Goal: Task Accomplishment & Management: Use online tool/utility

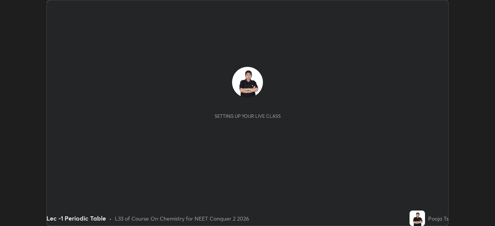
scroll to position [226, 495]
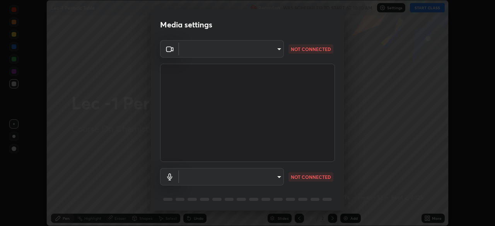
type input "bba66c41345857dcc9a6d4c580dc01eb5c8f13e357e582705132971b55534d29"
type input "ec6ec2dc0f2f3e030c25a31047b233f474420635a2a41b721e21e6901f136957"
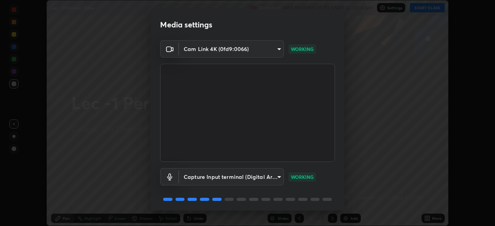
scroll to position [27, 0]
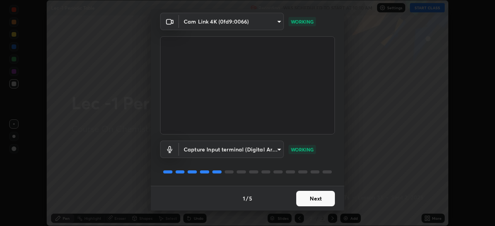
click at [328, 200] on button "Next" at bounding box center [315, 198] width 39 height 15
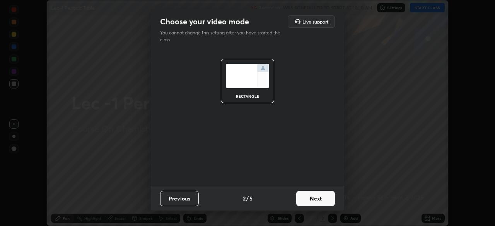
scroll to position [0, 0]
click at [330, 203] on button "Next" at bounding box center [315, 198] width 39 height 15
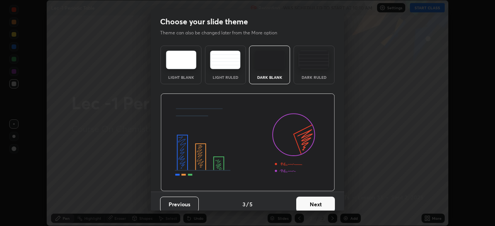
click at [329, 203] on button "Next" at bounding box center [315, 204] width 39 height 15
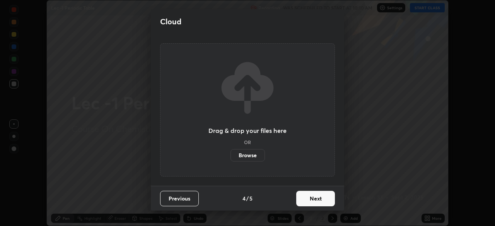
click at [330, 201] on button "Next" at bounding box center [315, 198] width 39 height 15
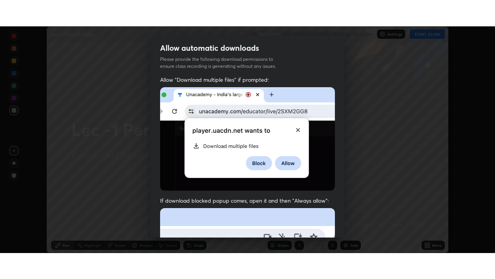
scroll to position [185, 0]
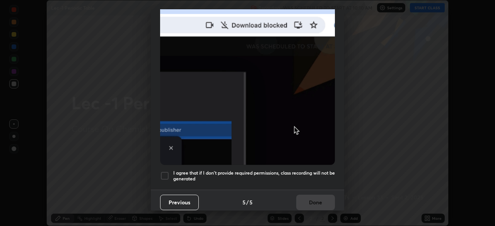
click at [166, 174] on div at bounding box center [164, 175] width 9 height 9
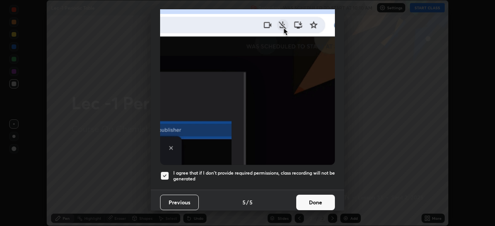
click at [309, 199] on button "Done" at bounding box center [315, 202] width 39 height 15
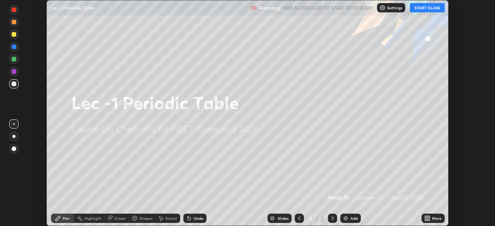
click at [429, 9] on button "START CLASS" at bounding box center [427, 7] width 35 height 9
click at [432, 217] on div "More" at bounding box center [433, 218] width 23 height 9
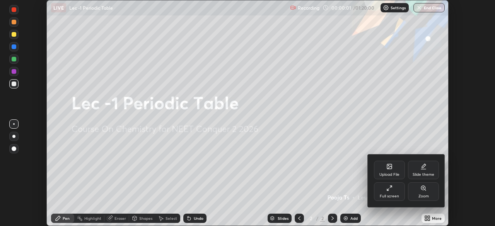
click at [401, 195] on div "Full screen" at bounding box center [389, 192] width 31 height 19
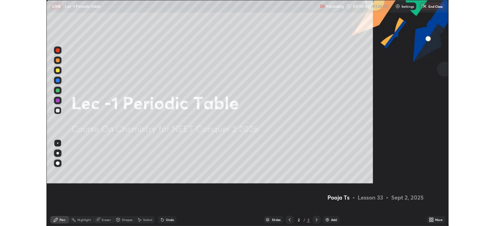
scroll to position [279, 495]
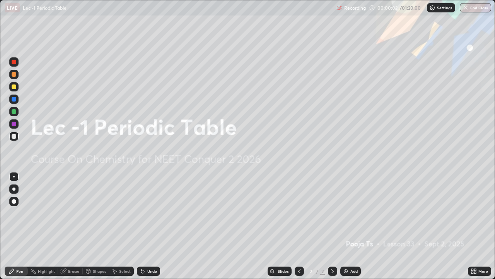
click at [352, 226] on div "Add" at bounding box center [354, 271] width 7 height 4
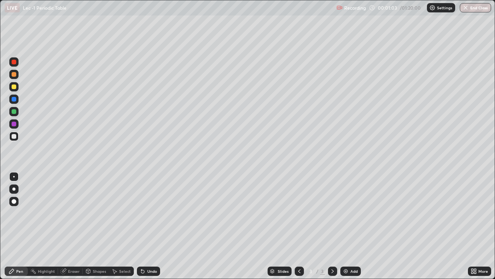
click at [15, 109] on div at bounding box center [13, 111] width 9 height 9
click at [124, 226] on div "Select" at bounding box center [121, 270] width 25 height 9
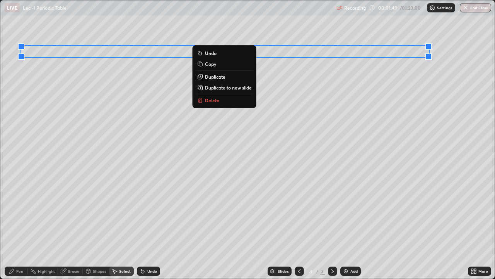
click at [21, 226] on div "Pen" at bounding box center [16, 270] width 23 height 9
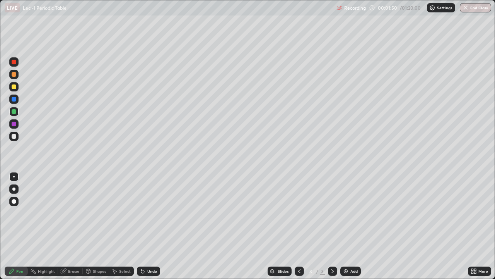
click at [17, 140] on div at bounding box center [13, 136] width 9 height 9
click at [145, 226] on div "Undo" at bounding box center [148, 270] width 23 height 9
click at [147, 226] on div "Undo" at bounding box center [152, 271] width 10 height 4
click at [148, 226] on div "Undo" at bounding box center [152, 271] width 10 height 4
click at [150, 226] on div "Undo" at bounding box center [152, 271] width 10 height 4
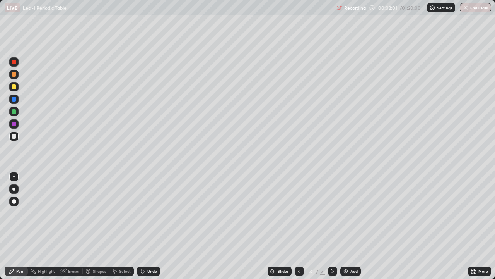
click at [153, 226] on div "Undo" at bounding box center [152, 271] width 10 height 4
click at [18, 111] on div at bounding box center [13, 111] width 9 height 9
click at [15, 87] on div at bounding box center [14, 86] width 5 height 5
click at [80, 226] on div "Eraser" at bounding box center [70, 270] width 25 height 9
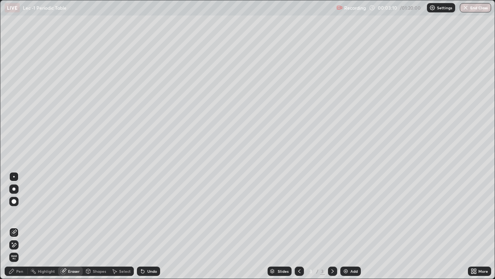
click at [20, 226] on div "Pen" at bounding box center [19, 271] width 7 height 4
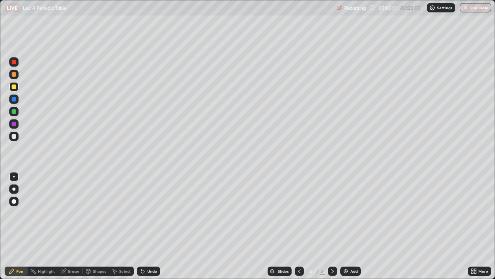
click at [17, 112] on div at bounding box center [13, 111] width 9 height 9
click at [65, 226] on icon at bounding box center [63, 270] width 5 height 5
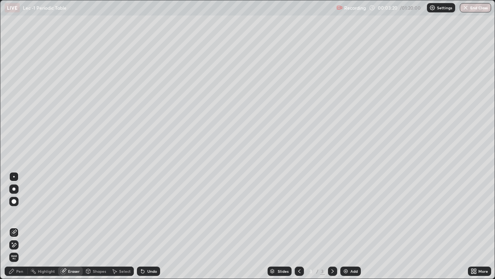
click at [22, 226] on div "Pen" at bounding box center [19, 271] width 7 height 4
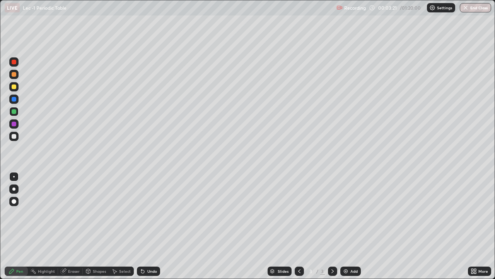
click at [16, 89] on div at bounding box center [13, 86] width 9 height 9
click at [17, 113] on div at bounding box center [13, 111] width 9 height 9
click at [18, 77] on div at bounding box center [13, 74] width 9 height 9
click at [153, 226] on div "Undo" at bounding box center [148, 270] width 23 height 9
click at [347, 226] on img at bounding box center [346, 271] width 6 height 6
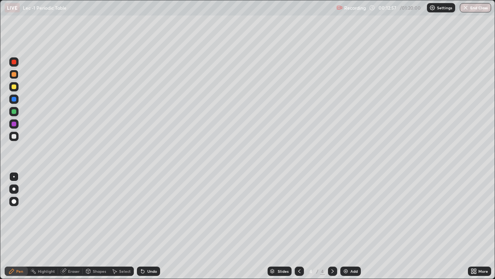
click at [299, 226] on icon at bounding box center [299, 271] width 6 height 6
click at [17, 111] on div at bounding box center [13, 111] width 9 height 9
click at [67, 226] on div "Eraser" at bounding box center [70, 270] width 25 height 9
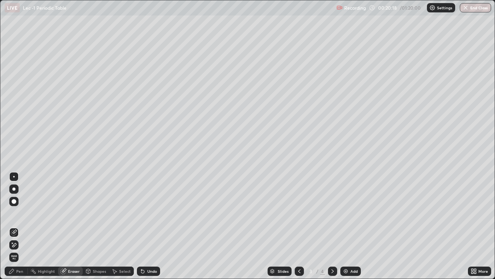
click at [22, 226] on div "Pen" at bounding box center [19, 271] width 7 height 4
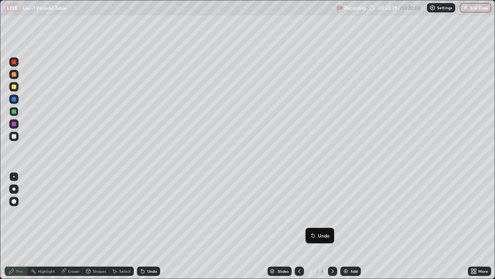
click at [309, 226] on button "Undo" at bounding box center [320, 235] width 22 height 9
click at [343, 226] on img at bounding box center [346, 271] width 6 height 6
click at [298, 226] on icon at bounding box center [299, 271] width 6 height 6
click at [349, 226] on div "Add" at bounding box center [350, 270] width 21 height 9
click at [15, 138] on div at bounding box center [14, 136] width 5 height 5
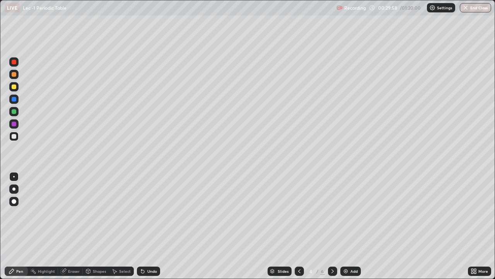
click at [15, 87] on div at bounding box center [14, 86] width 5 height 5
click at [141, 226] on icon at bounding box center [142, 271] width 3 height 3
click at [142, 226] on icon at bounding box center [142, 271] width 3 height 3
click at [141, 226] on icon at bounding box center [142, 271] width 3 height 3
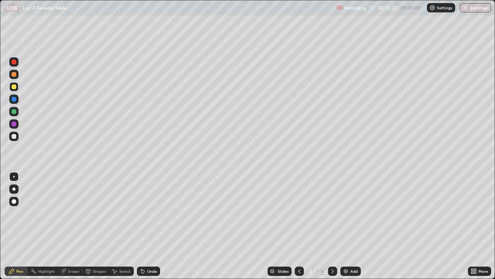
click at [140, 226] on icon at bounding box center [143, 271] width 6 height 6
click at [136, 226] on div "Undo" at bounding box center [147, 270] width 26 height 15
click at [135, 226] on div "Undo" at bounding box center [147, 270] width 26 height 15
click at [136, 226] on div "Undo" at bounding box center [147, 270] width 26 height 15
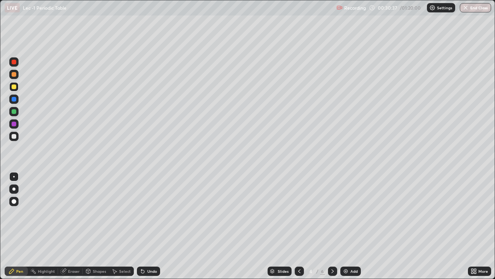
click at [137, 226] on div "Undo" at bounding box center [148, 270] width 23 height 9
click at [138, 226] on div "Undo" at bounding box center [148, 270] width 23 height 9
click at [143, 226] on icon at bounding box center [142, 271] width 3 height 3
click at [142, 226] on icon at bounding box center [142, 271] width 3 height 3
click at [141, 226] on icon at bounding box center [142, 271] width 3 height 3
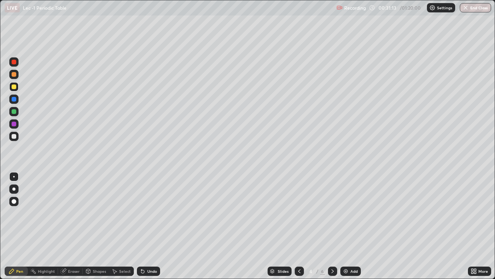
click at [147, 226] on div "Undo" at bounding box center [152, 271] width 10 height 4
click at [144, 226] on icon at bounding box center [143, 271] width 6 height 6
click at [142, 226] on icon at bounding box center [142, 271] width 3 height 3
click at [14, 135] on div at bounding box center [14, 136] width 5 height 5
click at [348, 226] on img at bounding box center [346, 271] width 6 height 6
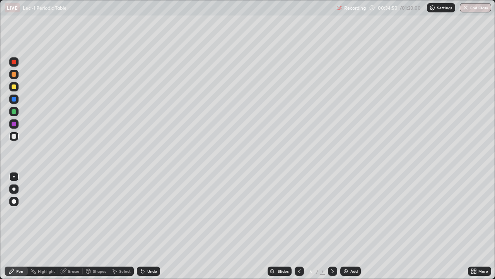
click at [71, 226] on div "Eraser" at bounding box center [74, 271] width 12 height 4
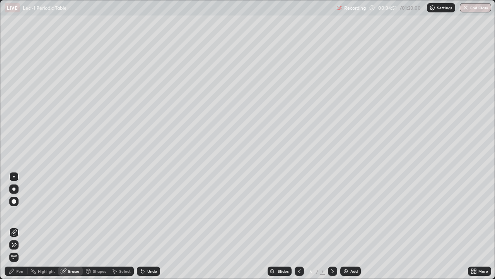
click at [18, 226] on div "Pen" at bounding box center [19, 271] width 7 height 4
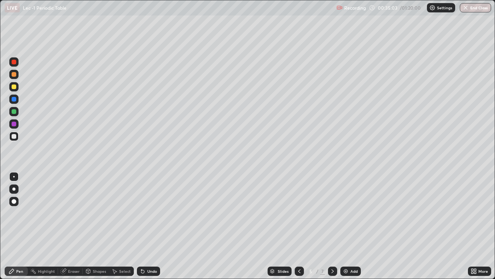
click at [67, 226] on div "Eraser" at bounding box center [70, 270] width 25 height 9
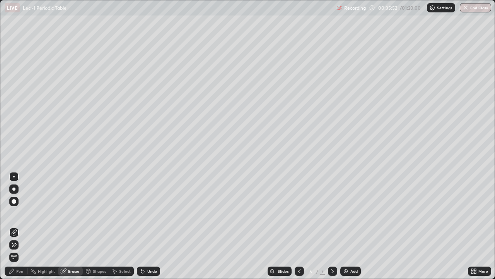
click at [19, 226] on div "Pen" at bounding box center [19, 271] width 7 height 4
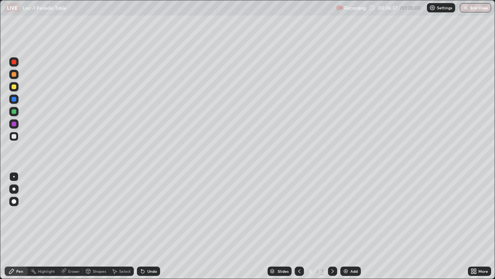
click at [342, 226] on div "Add" at bounding box center [350, 270] width 21 height 9
click at [17, 89] on div at bounding box center [13, 86] width 9 height 9
click at [148, 226] on div "Undo" at bounding box center [152, 271] width 10 height 4
click at [147, 226] on div "Undo" at bounding box center [152, 271] width 10 height 4
click at [149, 226] on div "Undo" at bounding box center [148, 270] width 23 height 9
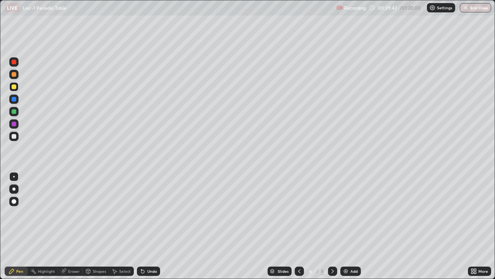
click at [471, 226] on icon at bounding box center [474, 271] width 6 height 6
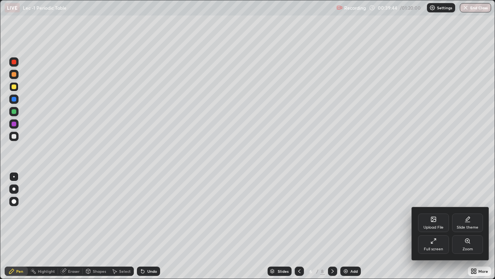
click at [433, 226] on icon at bounding box center [432, 242] width 2 height 2
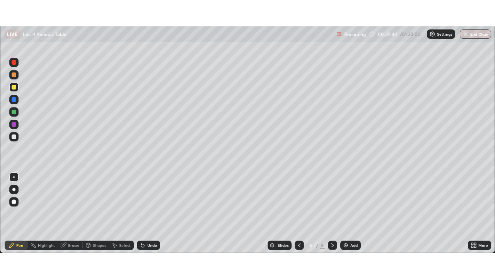
scroll to position [38461, 38192]
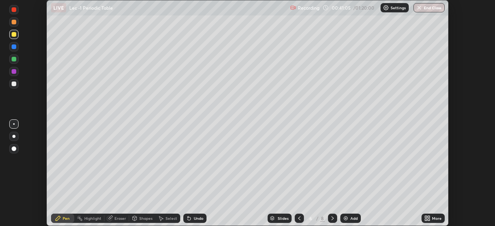
click at [422, 221] on div "More" at bounding box center [433, 218] width 23 height 9
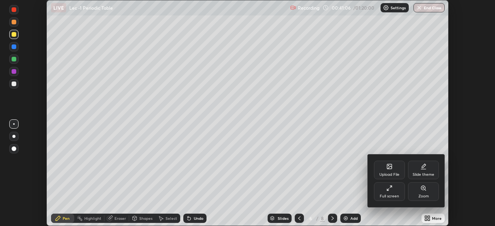
click at [391, 171] on div "Upload File" at bounding box center [389, 170] width 31 height 19
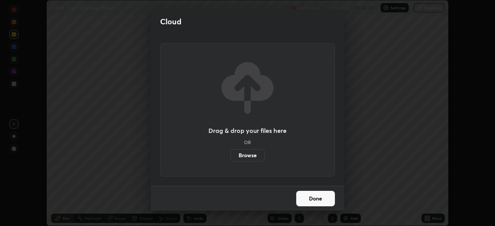
click at [250, 154] on label "Browse" at bounding box center [248, 155] width 34 height 12
click at [231, 154] on input "Browse" at bounding box center [231, 155] width 0 height 12
click at [305, 199] on button "Done" at bounding box center [315, 198] width 39 height 15
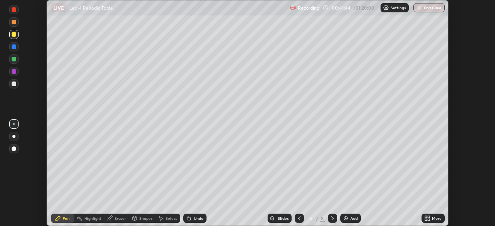
click at [432, 221] on div "More" at bounding box center [433, 218] width 23 height 9
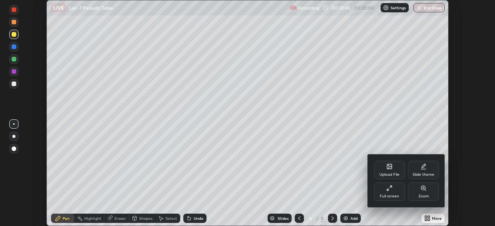
click at [392, 171] on div "Upload File" at bounding box center [389, 170] width 31 height 19
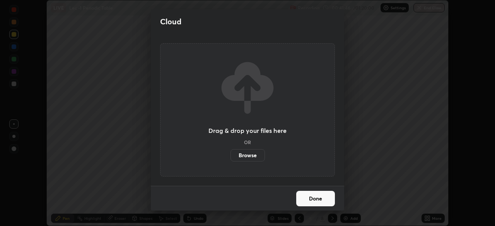
click at [259, 156] on label "Browse" at bounding box center [248, 155] width 34 height 12
click at [231, 156] on input "Browse" at bounding box center [231, 155] width 0 height 12
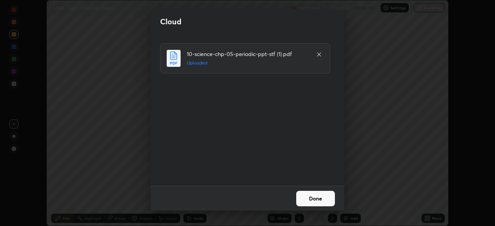
click at [315, 200] on button "Done" at bounding box center [315, 198] width 39 height 15
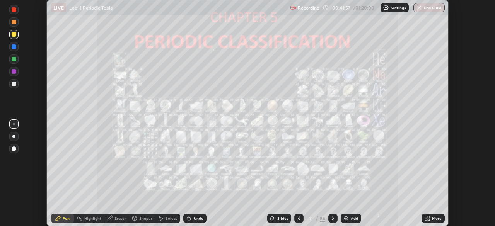
click at [330, 217] on icon at bounding box center [333, 218] width 6 height 6
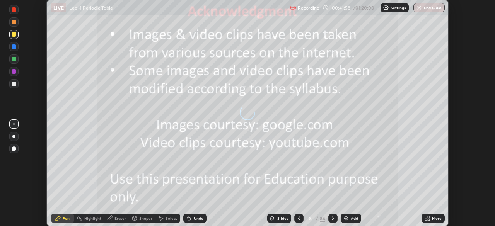
click at [332, 219] on icon at bounding box center [333, 218] width 6 height 6
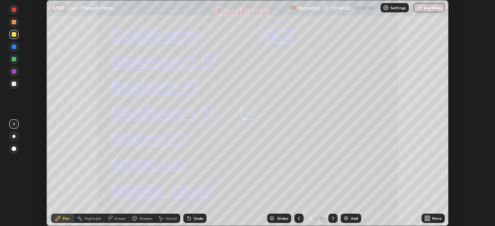
click at [330, 218] on icon at bounding box center [333, 218] width 6 height 6
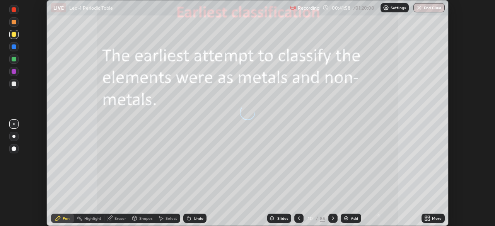
click at [330, 217] on icon at bounding box center [333, 218] width 6 height 6
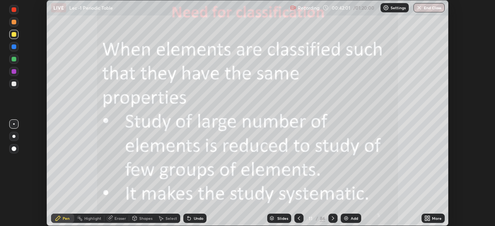
click at [328, 215] on div at bounding box center [332, 218] width 9 height 9
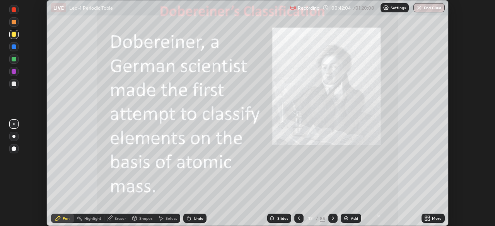
click at [427, 217] on icon at bounding box center [427, 218] width 6 height 6
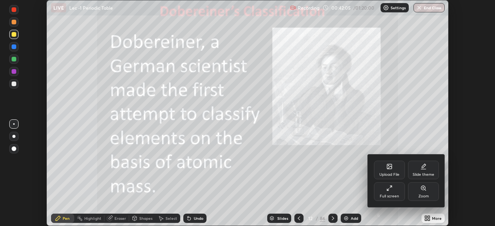
click at [391, 193] on div "Full screen" at bounding box center [389, 192] width 31 height 19
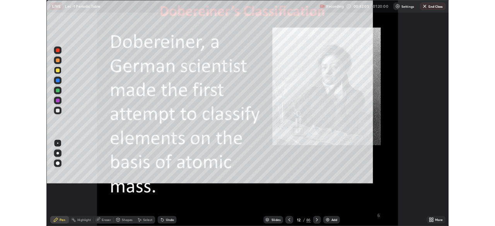
scroll to position [279, 495]
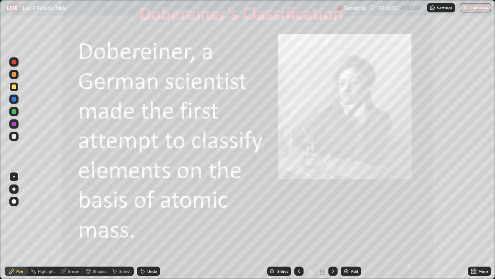
click at [298, 226] on icon at bounding box center [299, 271] width 6 height 6
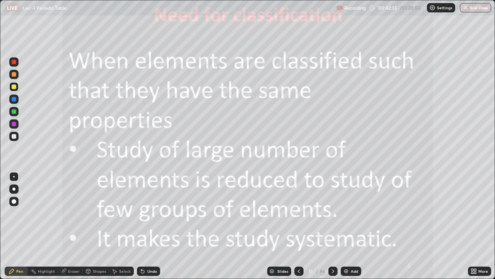
click at [298, 226] on icon at bounding box center [299, 271] width 6 height 6
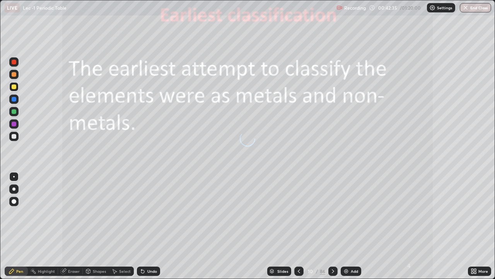
click at [299, 226] on icon at bounding box center [299, 271] width 6 height 6
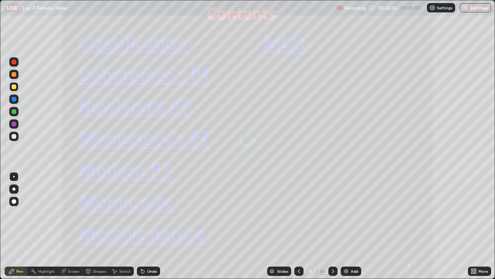
click at [299, 226] on icon at bounding box center [299, 271] width 6 height 6
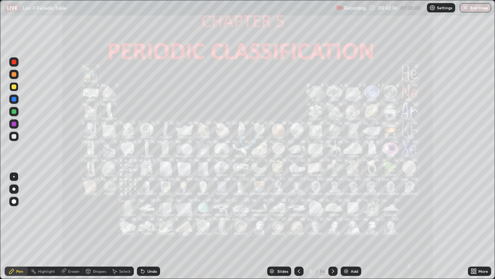
click at [298, 226] on icon at bounding box center [299, 271] width 6 height 6
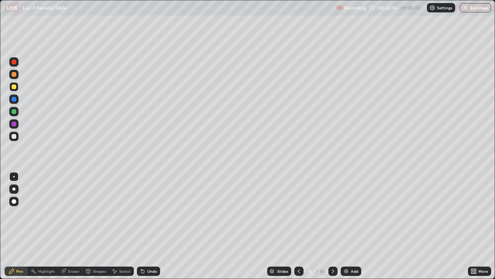
click at [299, 226] on icon at bounding box center [299, 271] width 6 height 6
click at [333, 226] on icon at bounding box center [333, 271] width 6 height 6
click at [329, 226] on div at bounding box center [332, 270] width 9 height 9
click at [328, 226] on div at bounding box center [332, 270] width 9 height 9
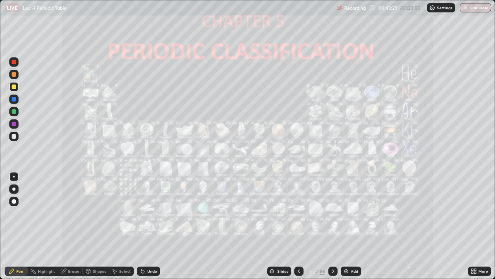
click at [332, 226] on icon at bounding box center [333, 271] width 6 height 6
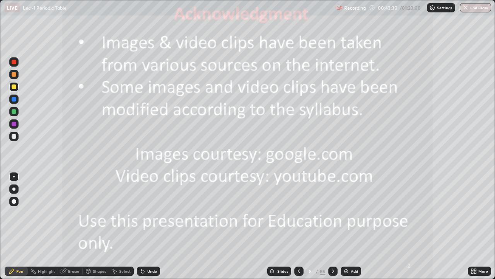
click at [332, 226] on icon at bounding box center [333, 271] width 6 height 6
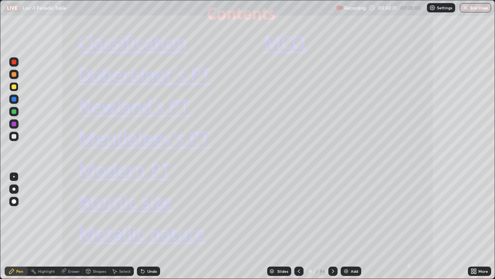
click at [332, 226] on icon at bounding box center [333, 271] width 2 height 4
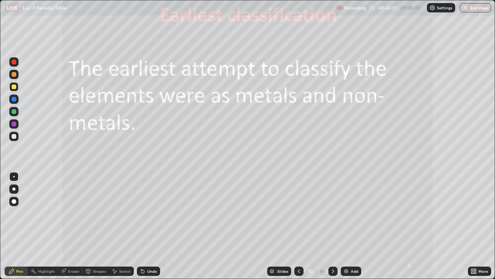
click at [332, 226] on icon at bounding box center [333, 271] width 6 height 6
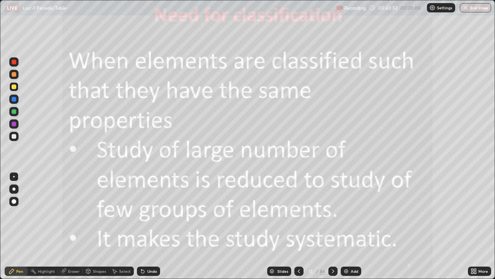
click at [331, 226] on icon at bounding box center [333, 271] width 6 height 6
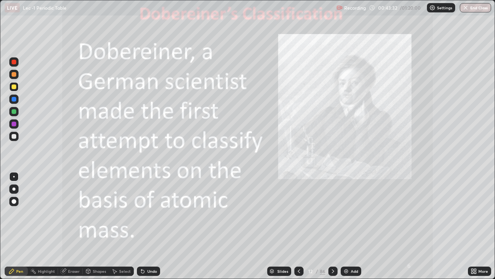
click at [332, 226] on icon at bounding box center [333, 271] width 2 height 4
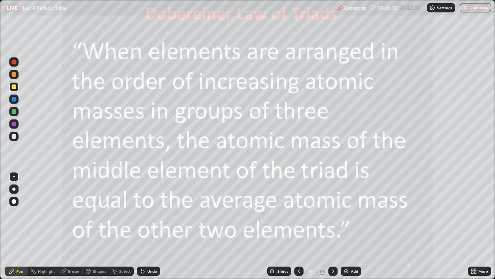
click at [295, 226] on div at bounding box center [298, 270] width 9 height 9
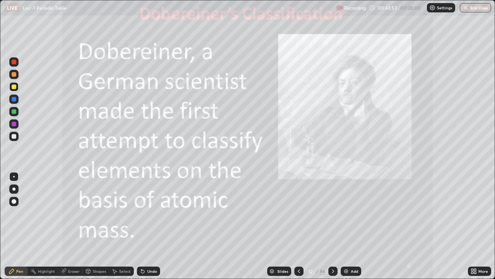
click at [332, 226] on icon at bounding box center [333, 271] width 6 height 6
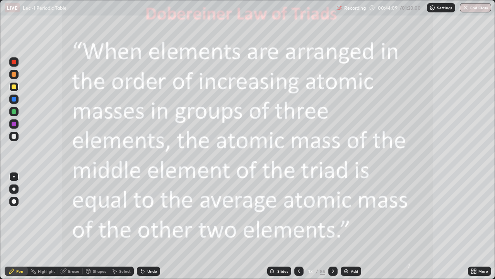
click at [333, 226] on icon at bounding box center [333, 271] width 6 height 6
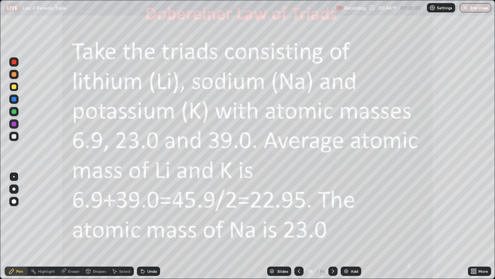
click at [333, 226] on icon at bounding box center [333, 271] width 6 height 6
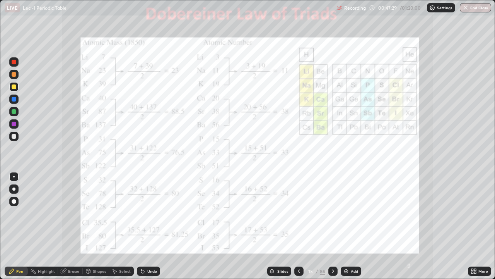
click at [144, 226] on icon at bounding box center [143, 271] width 6 height 6
click at [190, 226] on div "Slides 15 / 86 Add" at bounding box center [314, 270] width 308 height 15
click at [15, 77] on div at bounding box center [13, 74] width 9 height 9
click at [145, 226] on div "Undo" at bounding box center [148, 270] width 23 height 9
click at [332, 226] on icon at bounding box center [333, 271] width 6 height 6
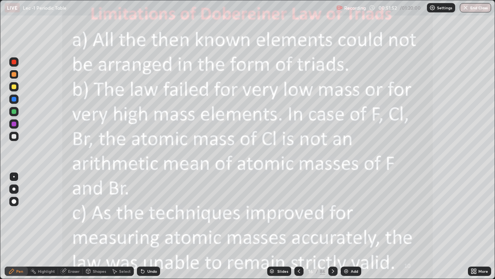
click at [332, 226] on icon at bounding box center [333, 271] width 6 height 6
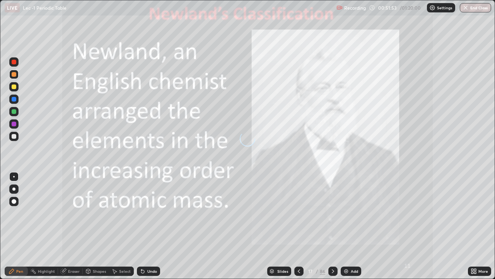
click at [331, 226] on icon at bounding box center [333, 271] width 6 height 6
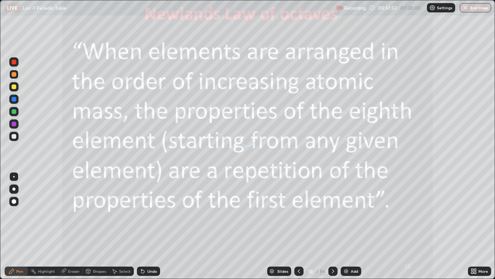
click at [332, 226] on icon at bounding box center [333, 271] width 6 height 6
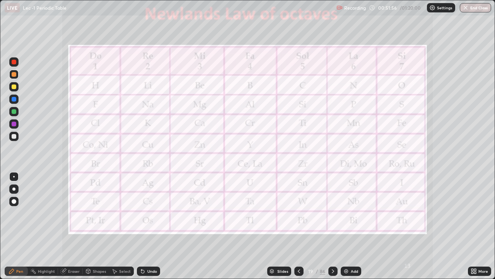
click at [298, 226] on icon at bounding box center [299, 271] width 6 height 6
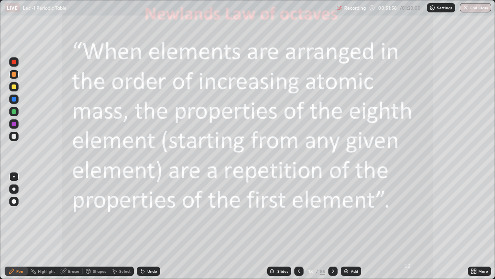
click at [298, 226] on div at bounding box center [298, 270] width 9 height 9
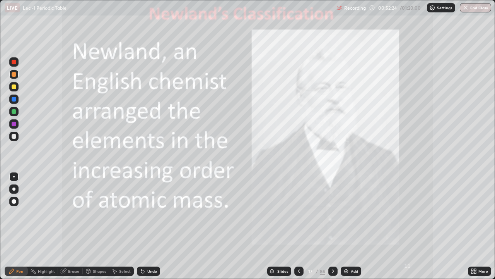
click at [333, 226] on icon at bounding box center [333, 271] width 6 height 6
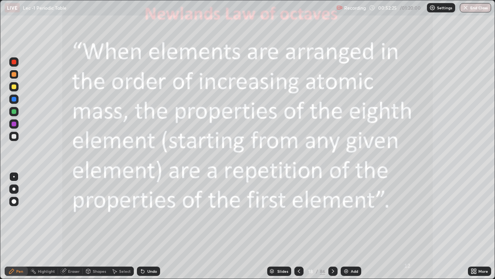
click at [332, 226] on icon at bounding box center [333, 271] width 6 height 6
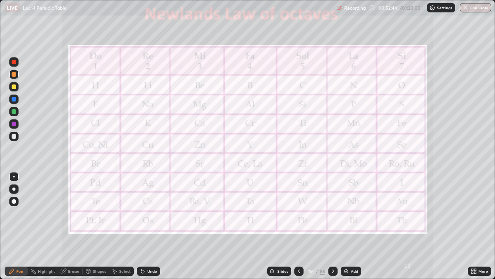
click at [332, 226] on icon at bounding box center [333, 271] width 6 height 6
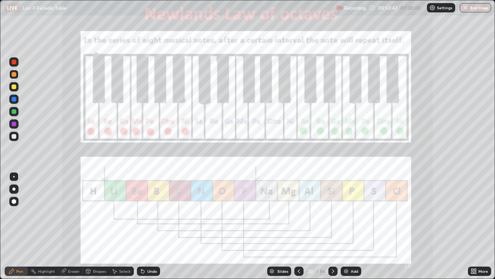
click at [141, 226] on icon at bounding box center [141, 269] width 1 height 1
click at [140, 226] on icon at bounding box center [143, 271] width 6 height 6
click at [139, 226] on div "Undo" at bounding box center [148, 270] width 23 height 9
click at [299, 226] on icon at bounding box center [299, 271] width 6 height 6
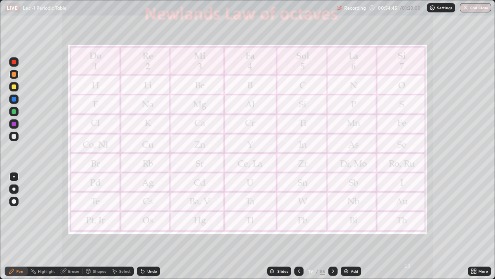
click at [298, 226] on icon at bounding box center [299, 271] width 6 height 6
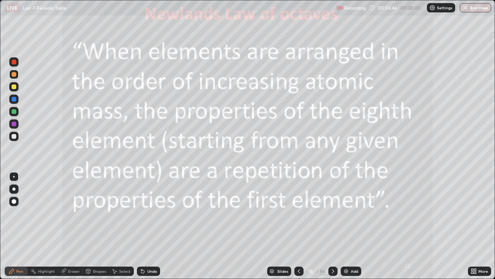
click at [298, 226] on icon at bounding box center [299, 271] width 2 height 4
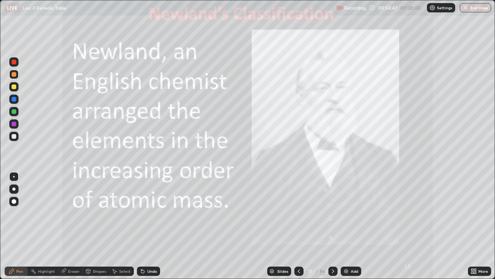
click at [333, 226] on icon at bounding box center [333, 271] width 6 height 6
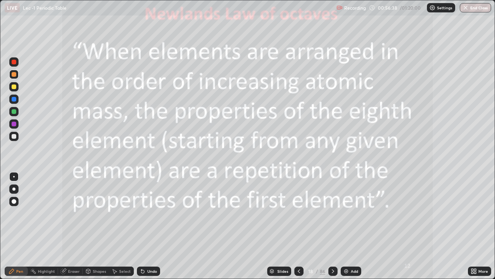
click at [332, 226] on icon at bounding box center [333, 271] width 6 height 6
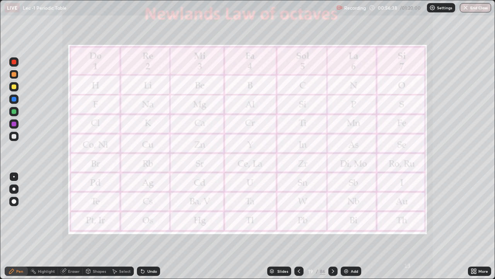
click at [332, 226] on icon at bounding box center [333, 271] width 6 height 6
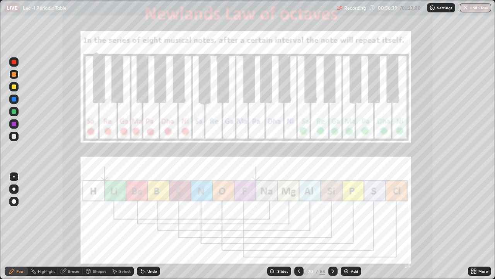
click at [333, 226] on icon at bounding box center [333, 271] width 6 height 6
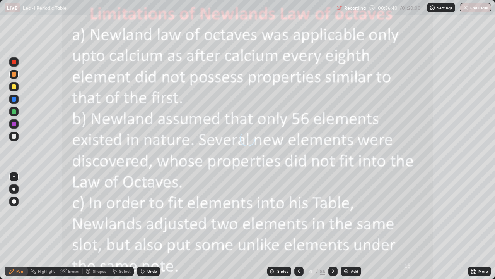
click at [332, 226] on icon at bounding box center [333, 271] width 6 height 6
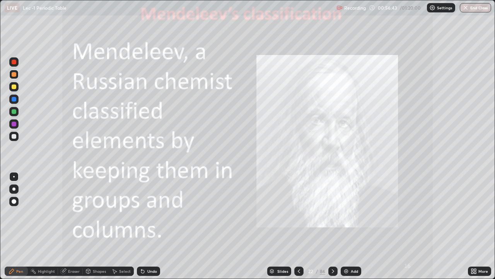
click at [299, 226] on icon at bounding box center [299, 271] width 6 height 6
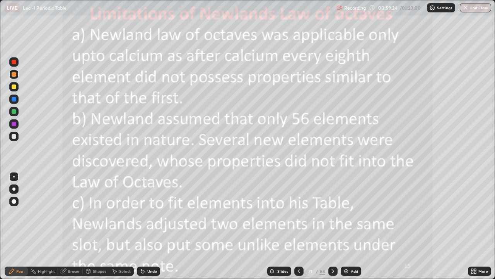
click at [329, 226] on div at bounding box center [332, 270] width 9 height 9
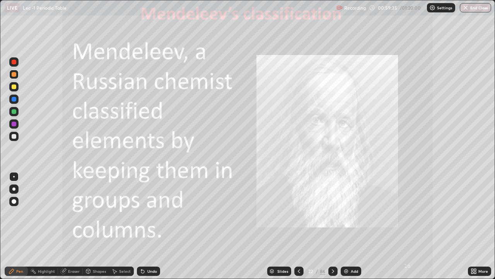
click at [348, 226] on img at bounding box center [346, 271] width 6 height 6
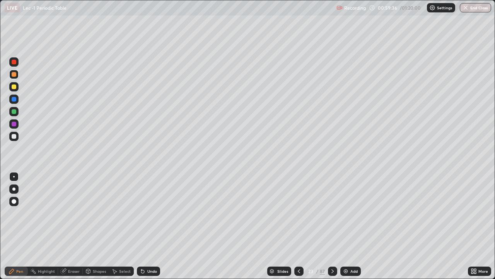
click at [14, 136] on div at bounding box center [14, 136] width 5 height 5
click at [92, 226] on div "Shapes" at bounding box center [96, 270] width 26 height 15
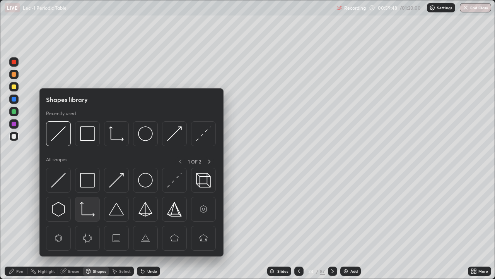
click at [91, 212] on img at bounding box center [87, 209] width 15 height 15
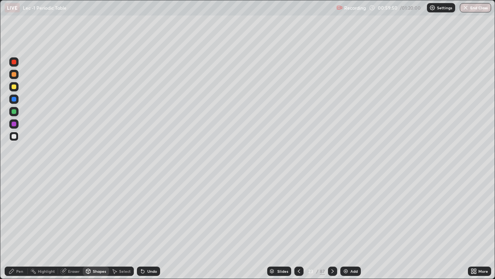
click at [25, 226] on div "Pen" at bounding box center [16, 270] width 23 height 9
click at [143, 226] on icon at bounding box center [142, 271] width 3 height 3
click at [122, 226] on div "Select" at bounding box center [125, 271] width 12 height 4
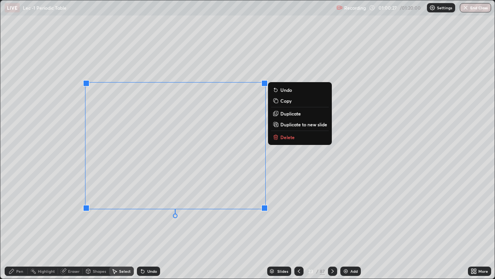
click at [31, 226] on circle at bounding box center [31, 270] width 1 height 1
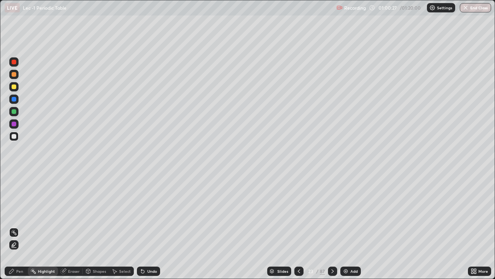
click at [26, 226] on div "Pen" at bounding box center [16, 270] width 23 height 9
click at [14, 111] on div at bounding box center [14, 111] width 5 height 5
click at [17, 87] on div at bounding box center [13, 86] width 9 height 9
click at [144, 226] on icon at bounding box center [143, 271] width 6 height 6
click at [19, 123] on div at bounding box center [14, 124] width 12 height 12
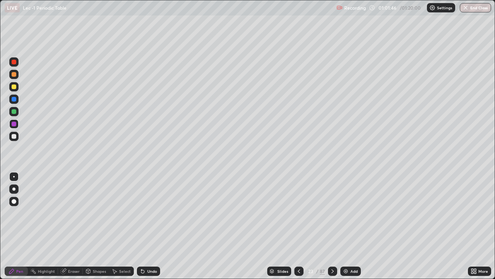
click at [16, 138] on div at bounding box center [13, 136] width 9 height 9
click at [17, 110] on div at bounding box center [13, 111] width 9 height 9
click at [150, 226] on div "Undo" at bounding box center [152, 271] width 10 height 4
click at [17, 89] on div at bounding box center [13, 86] width 9 height 9
click at [18, 126] on div at bounding box center [13, 123] width 9 height 9
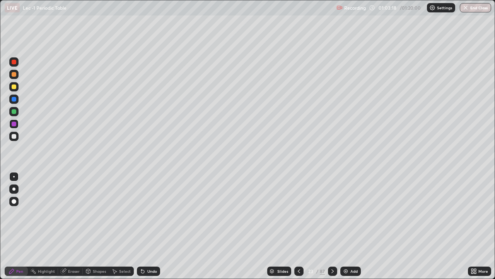
click at [18, 74] on div at bounding box center [13, 74] width 9 height 9
click at [380, 226] on div "Slides 23 / 87 Add" at bounding box center [314, 270] width 308 height 15
click at [134, 226] on div "Undo" at bounding box center [147, 270] width 26 height 15
click at [135, 226] on div "Undo" at bounding box center [147, 270] width 26 height 15
click at [298, 226] on icon at bounding box center [299, 271] width 6 height 6
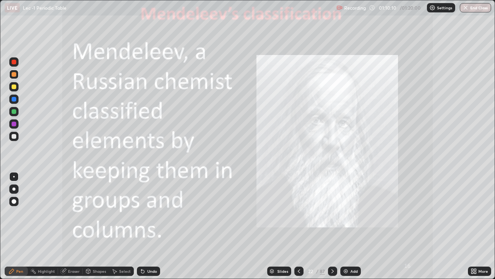
click at [334, 226] on div at bounding box center [332, 270] width 9 height 9
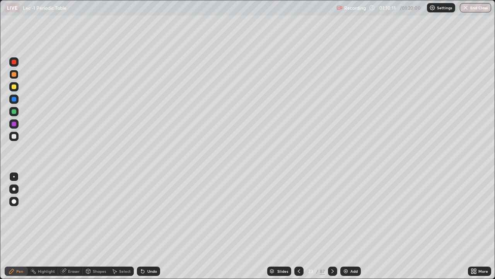
click at [332, 226] on icon at bounding box center [333, 271] width 6 height 6
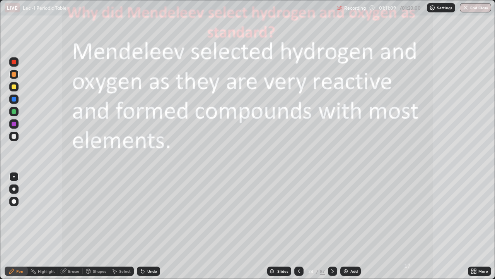
click at [332, 226] on icon at bounding box center [333, 271] width 6 height 6
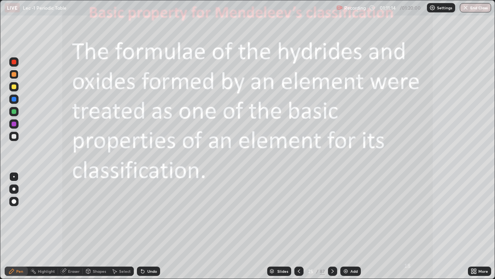
click at [328, 226] on div at bounding box center [332, 270] width 9 height 9
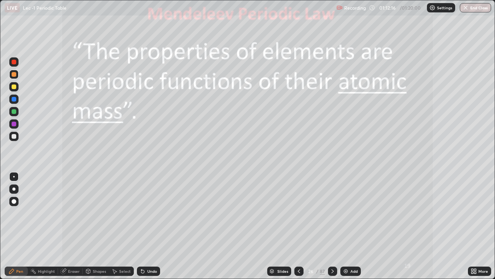
click at [332, 226] on icon at bounding box center [333, 271] width 6 height 6
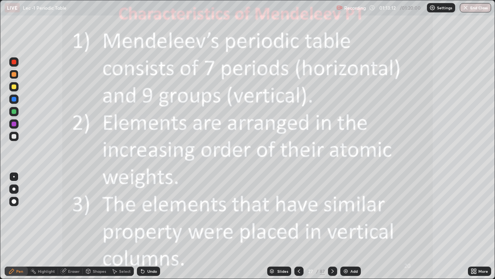
click at [142, 226] on icon at bounding box center [142, 271] width 3 height 3
click at [328, 226] on div at bounding box center [332, 270] width 9 height 9
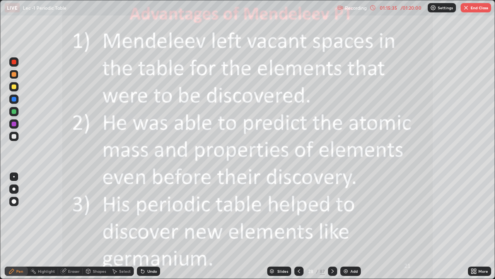
click at [332, 226] on icon at bounding box center [333, 271] width 6 height 6
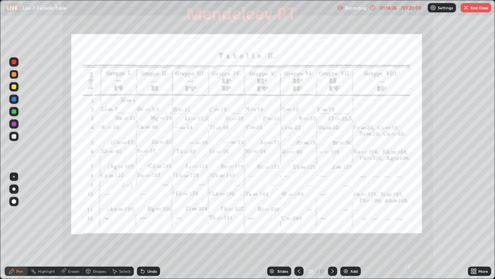
click at [475, 226] on icon at bounding box center [475, 272] width 2 height 2
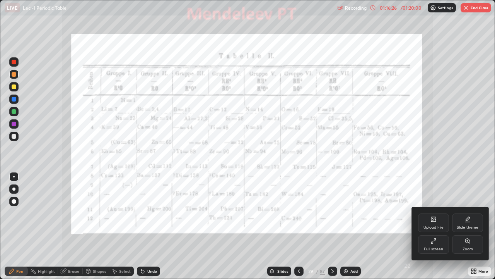
click at [440, 226] on div "Full screen" at bounding box center [433, 244] width 31 height 19
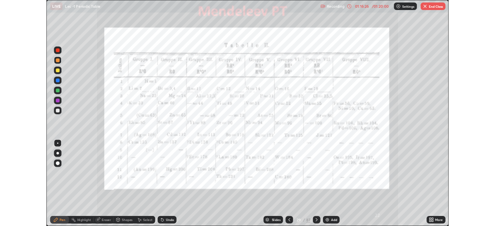
scroll to position [38461, 38192]
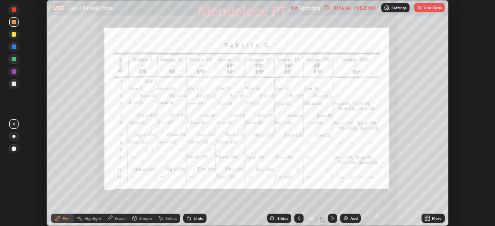
click at [432, 11] on button "End Class" at bounding box center [429, 7] width 31 height 9
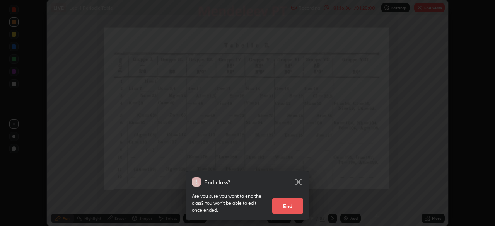
click at [300, 205] on button "End" at bounding box center [287, 205] width 31 height 15
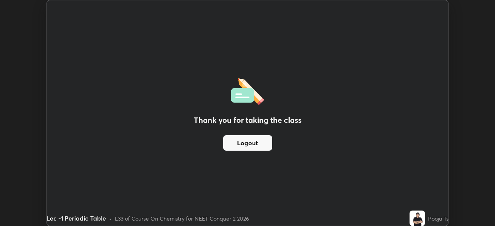
click at [263, 139] on button "Logout" at bounding box center [247, 142] width 49 height 15
